Goal: Task Accomplishment & Management: Use online tool/utility

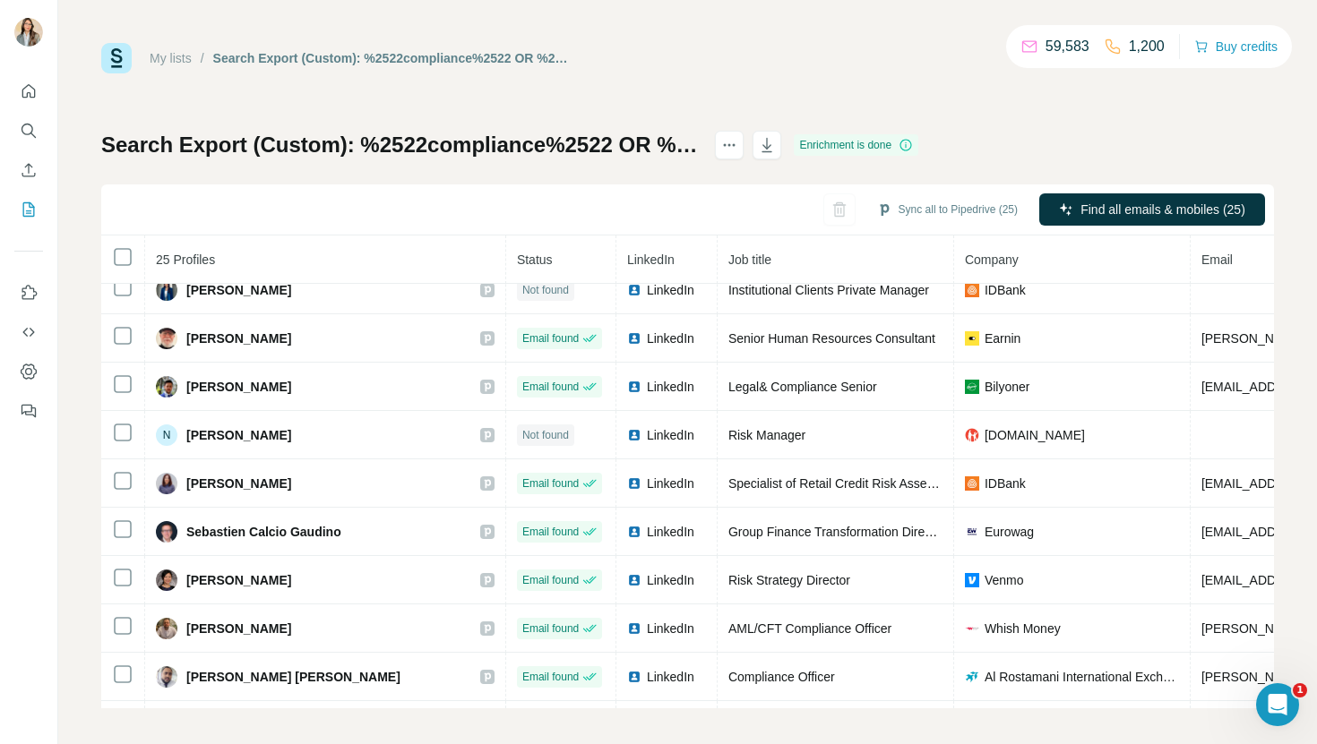
scroll to position [785, 0]
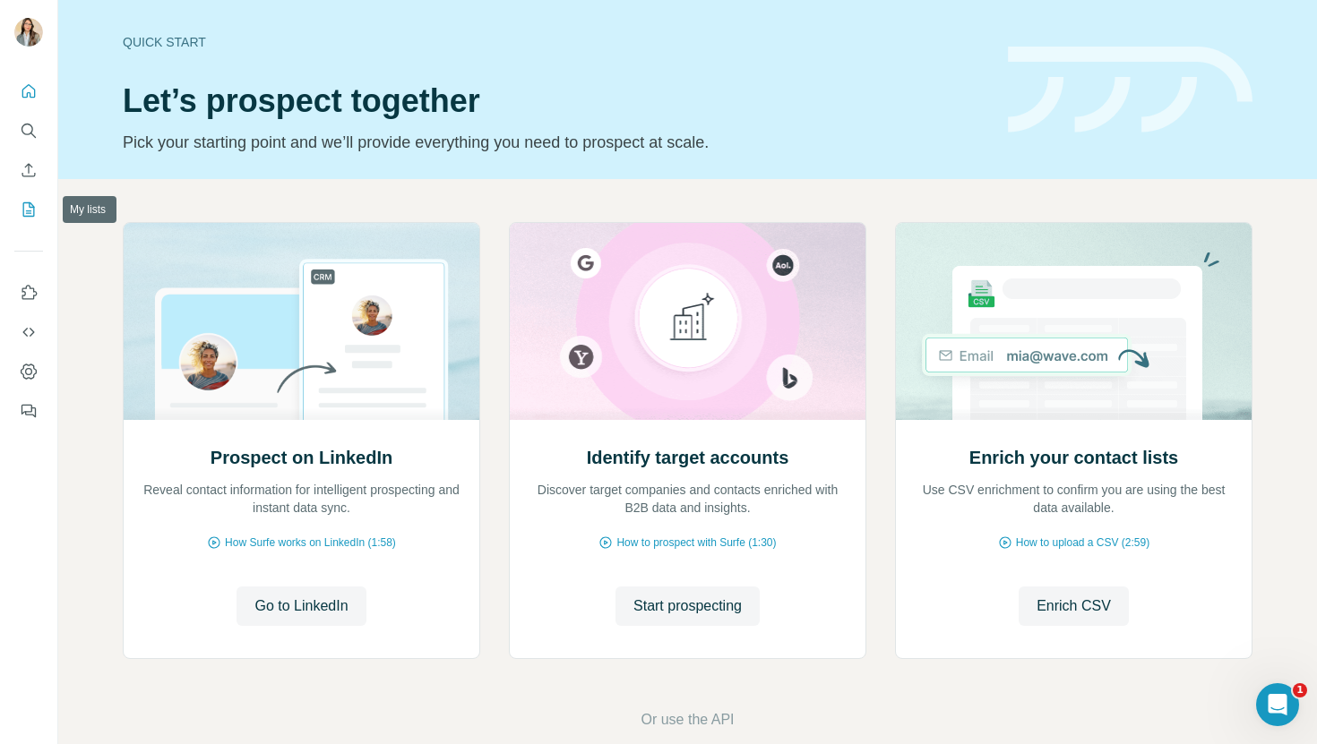
click at [31, 221] on button "My lists" at bounding box center [28, 209] width 29 height 32
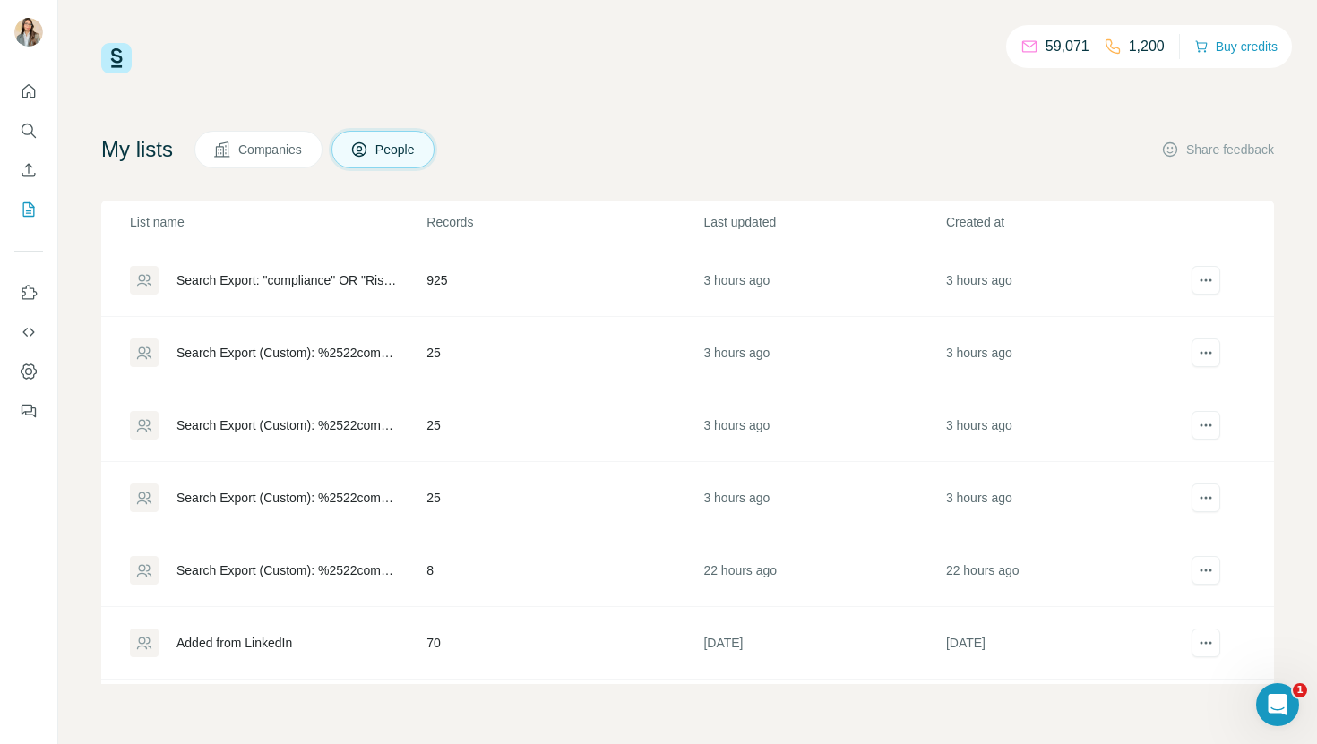
click at [310, 282] on div "Search Export: "compliance" OR "Risk" OR "AML" OR "KYC" OR "Fraud" OR "onboardi…" at bounding box center [285, 280] width 219 height 18
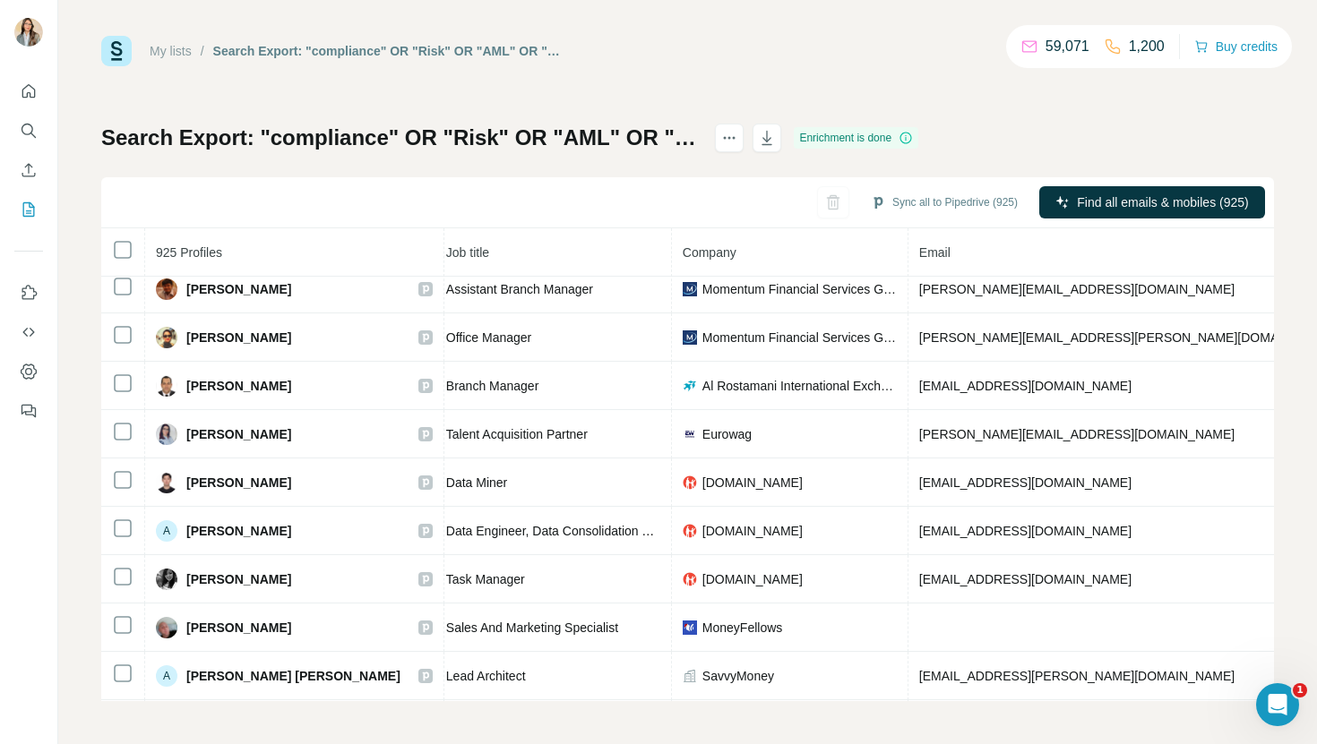
scroll to position [1027, 232]
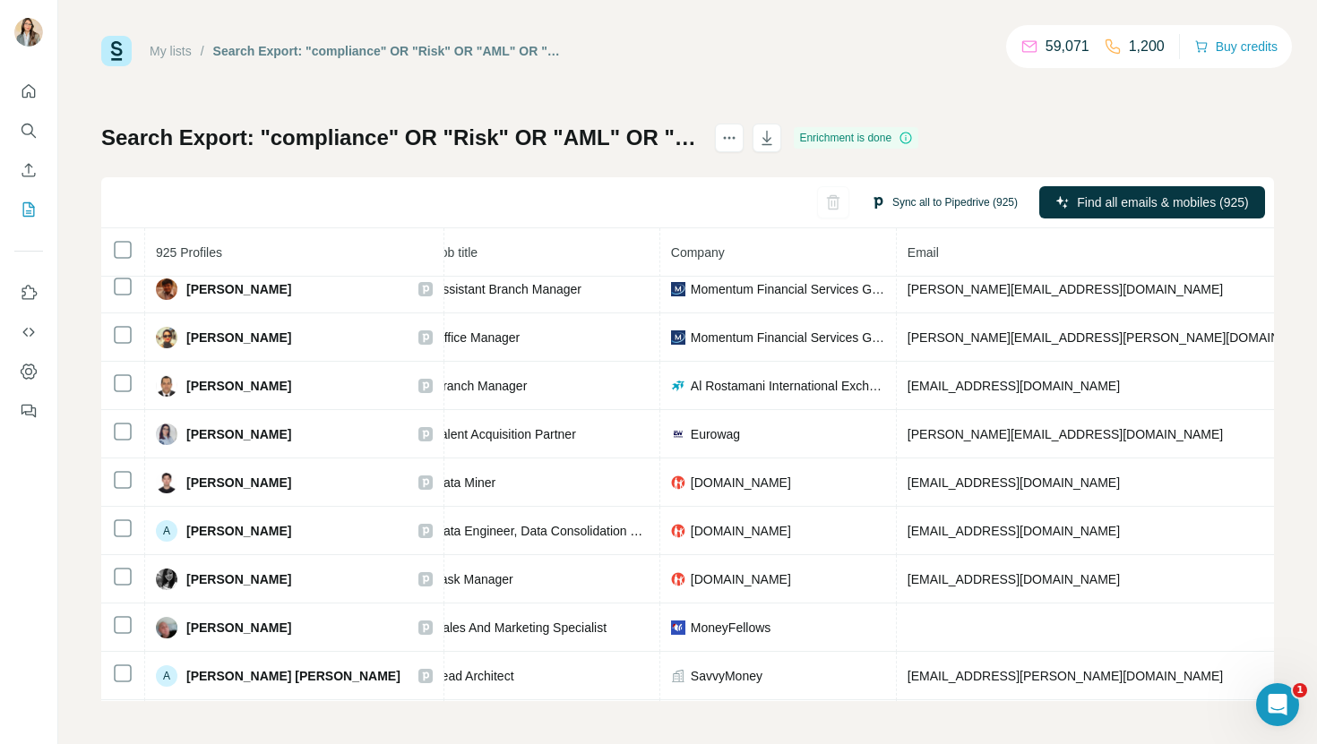
click at [965, 195] on button "Sync all to Pipedrive (925)" at bounding box center [944, 202] width 172 height 27
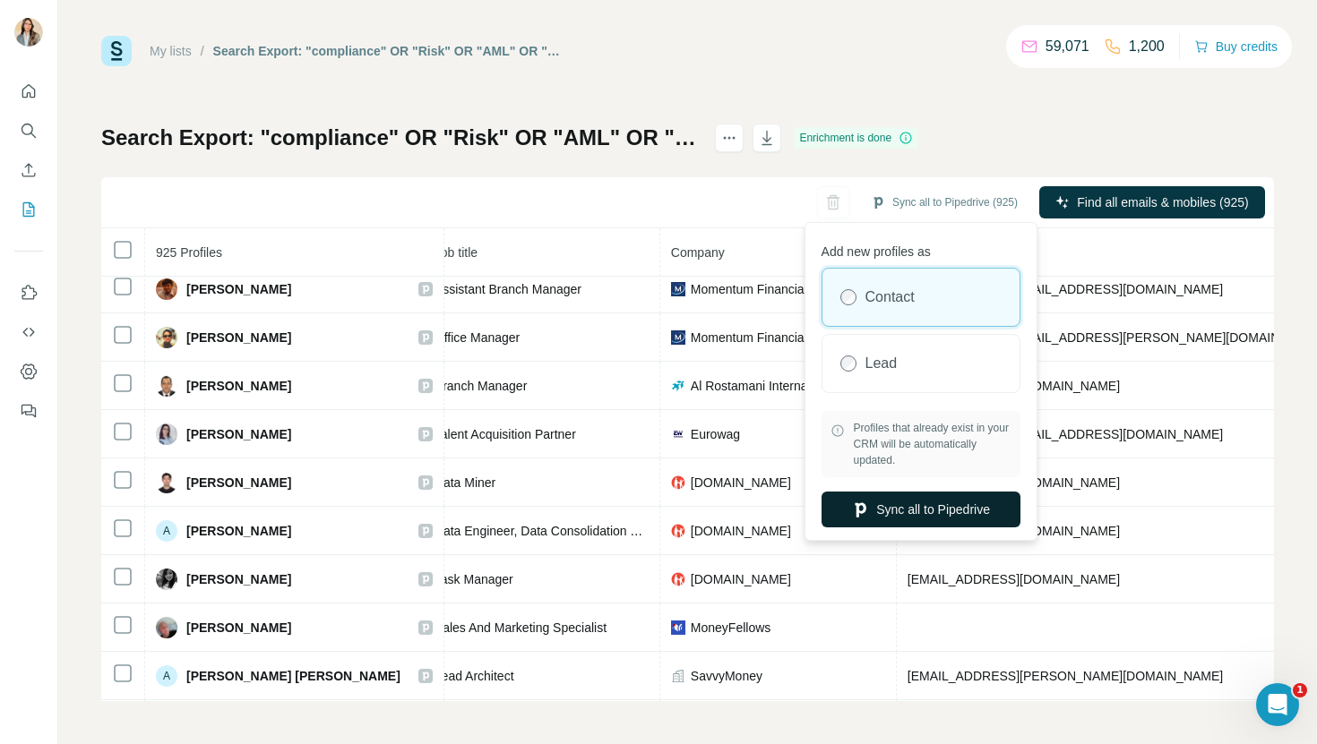
click at [911, 520] on button "Sync all to Pipedrive" at bounding box center [920, 510] width 199 height 36
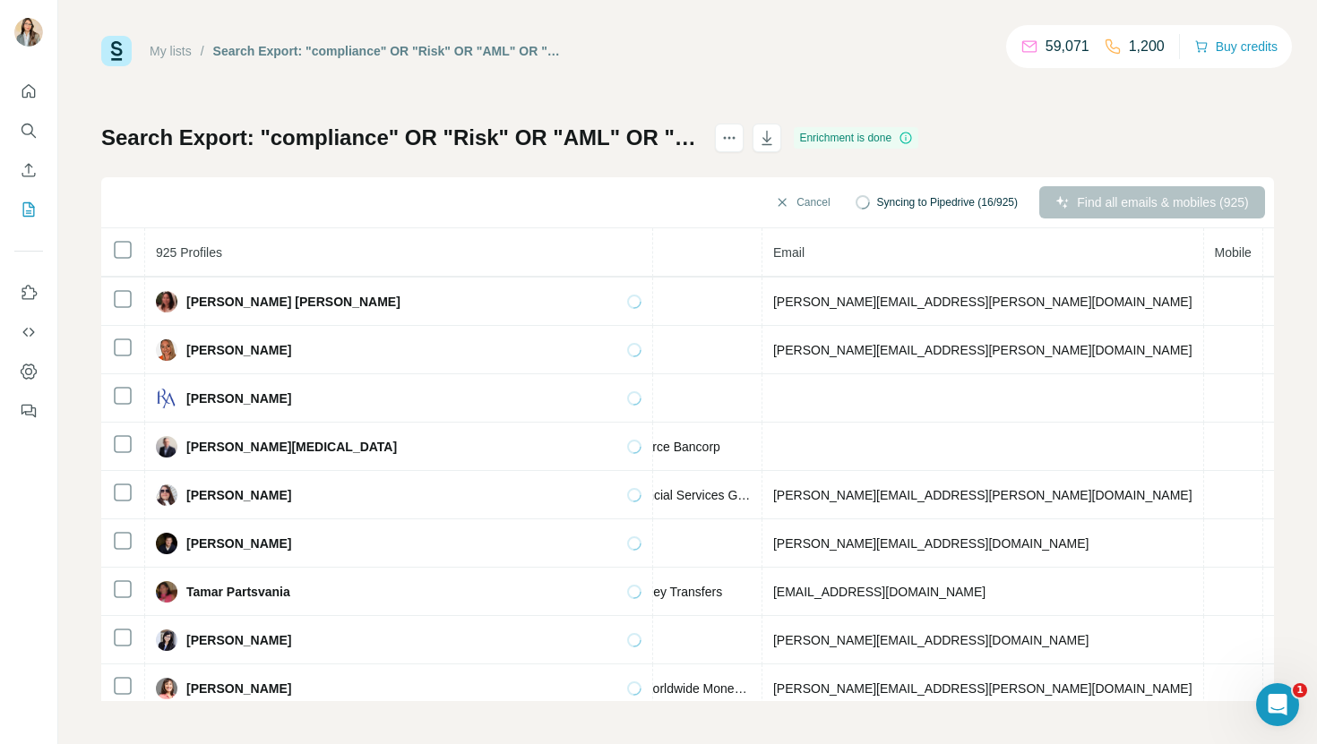
scroll to position [1994, 575]
